Goal: Find specific page/section

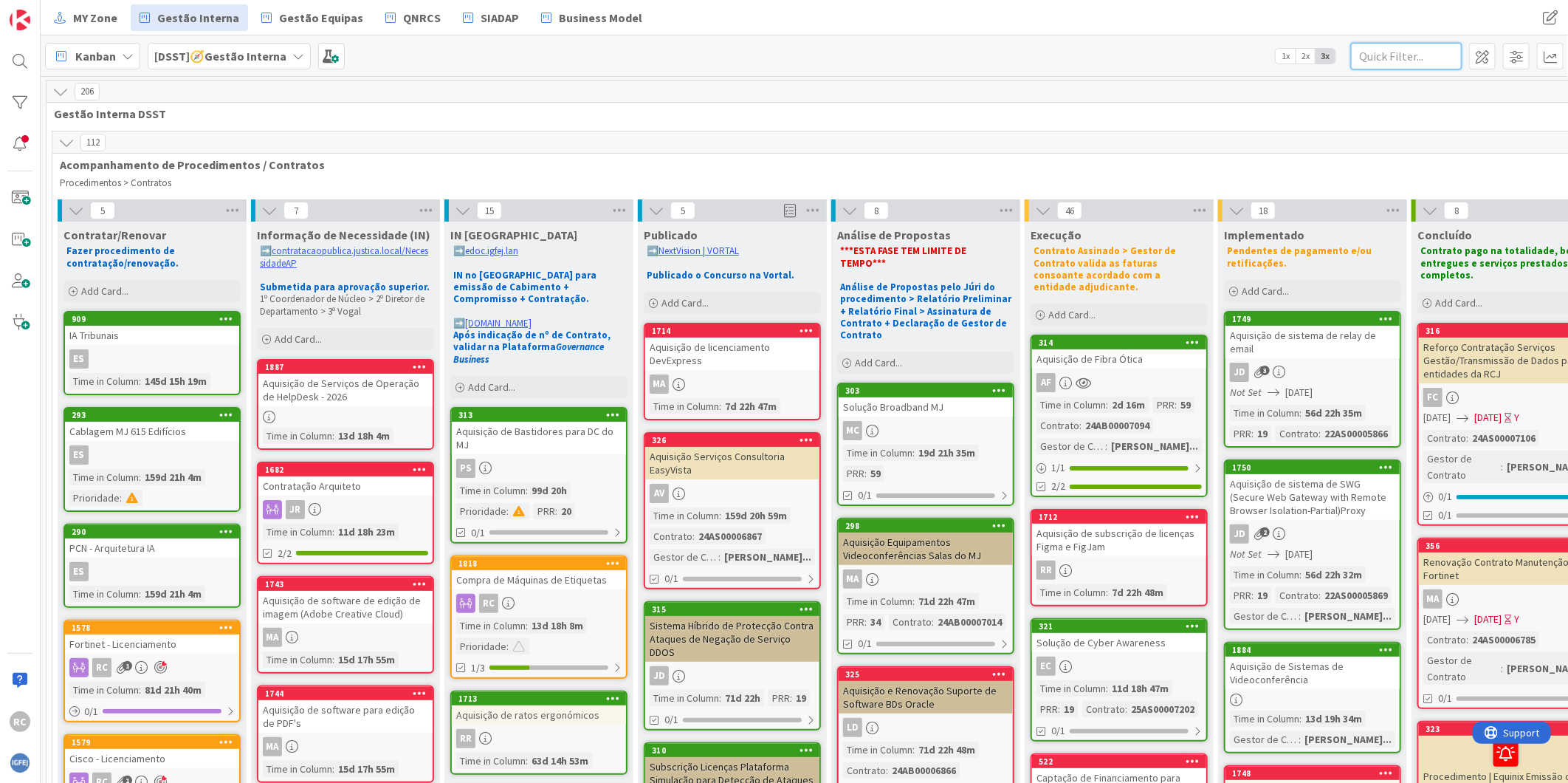
click at [1385, 54] on input "text" at bounding box center [1406, 56] width 110 height 27
paste input "Detecção"
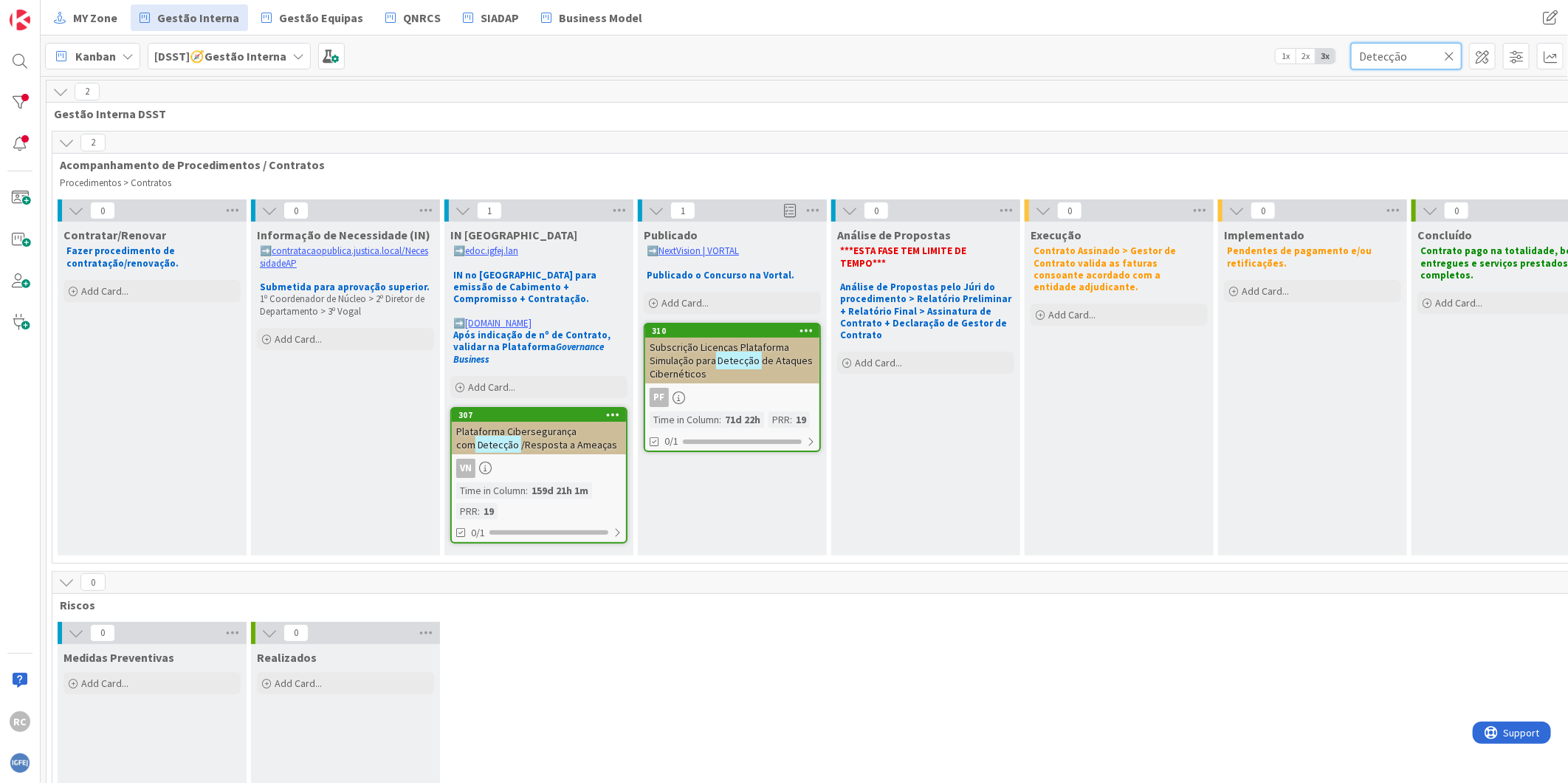
type input "Detecção"
click at [558, 438] on span "/Resposta a Ameaças" at bounding box center [569, 445] width 96 height 13
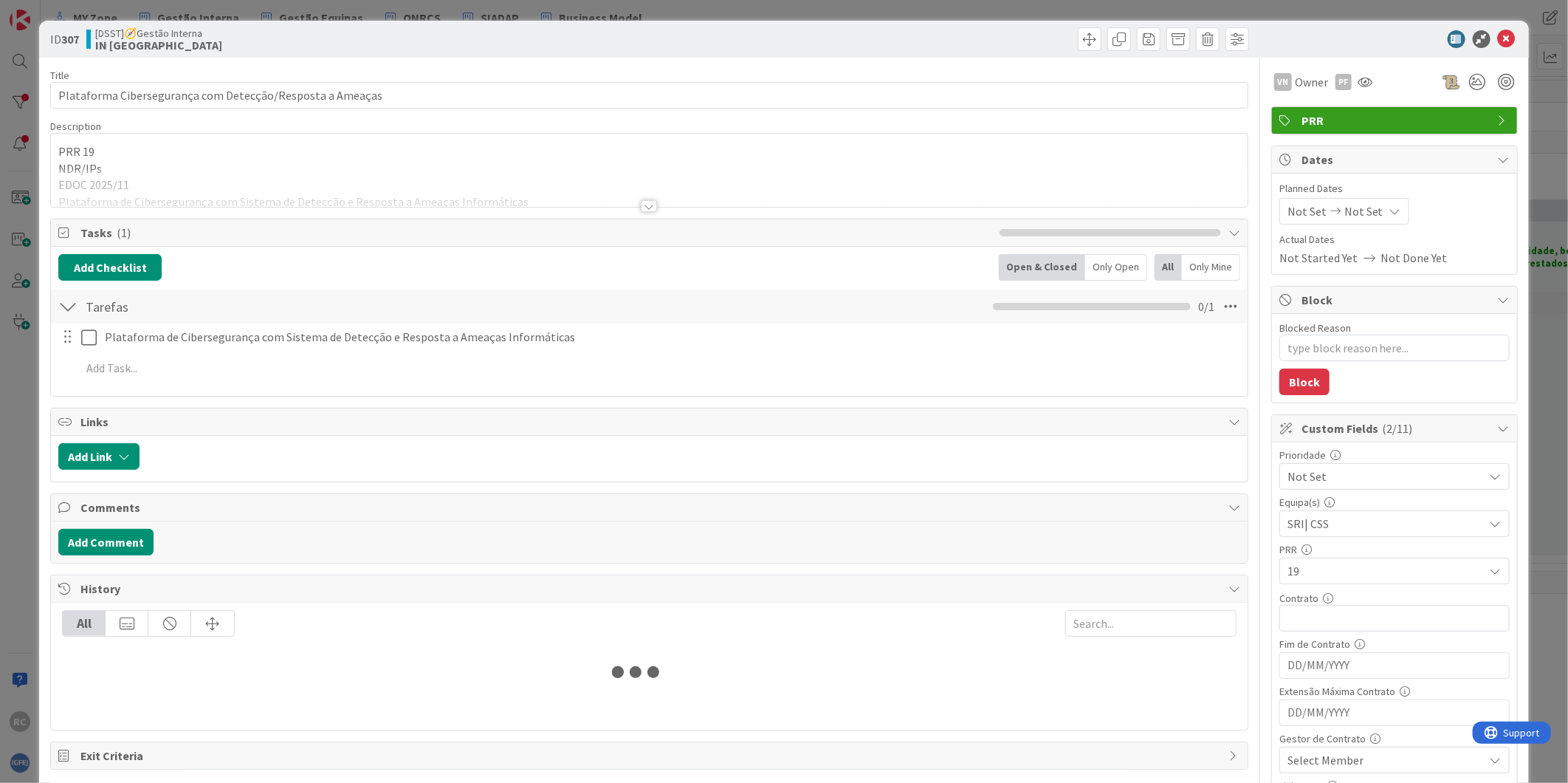
type textarea "x"
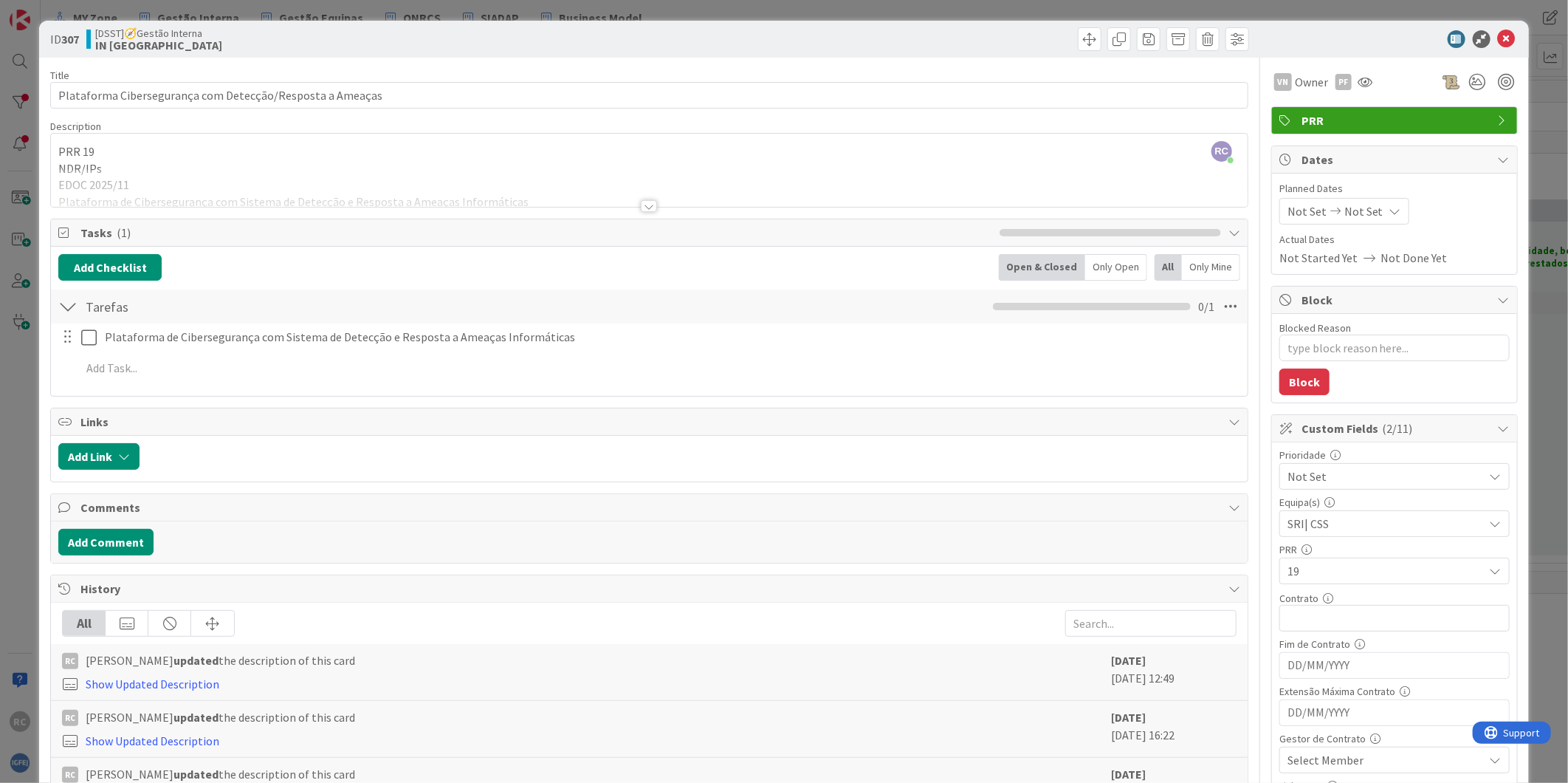
click at [330, 181] on div at bounding box center [649, 188] width 1197 height 37
